Goal: Information Seeking & Learning: Learn about a topic

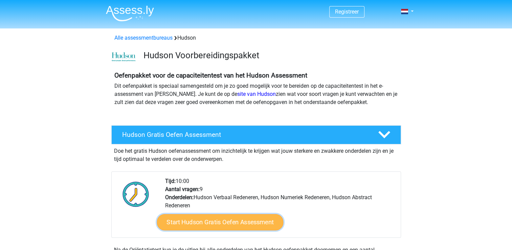
click at [192, 226] on link "Start Hudson Gratis Oefen Assessment" at bounding box center [220, 222] width 127 height 16
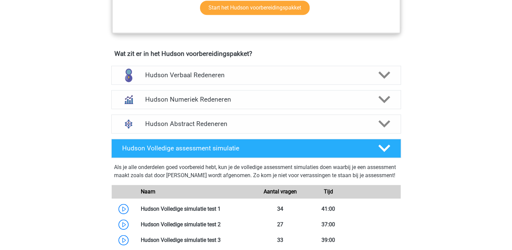
scroll to position [393, 0]
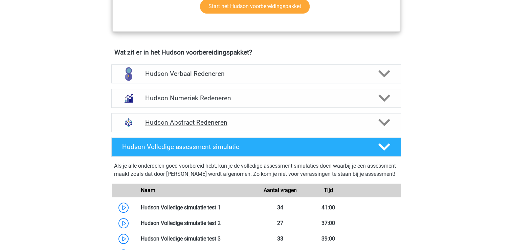
click at [388, 123] on icon at bounding box center [385, 123] width 12 height 12
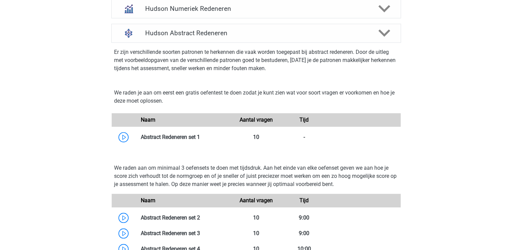
scroll to position [493, 0]
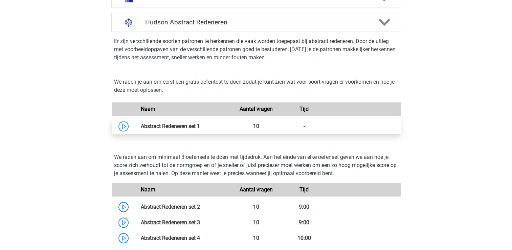
click at [200, 124] on link at bounding box center [200, 126] width 0 height 6
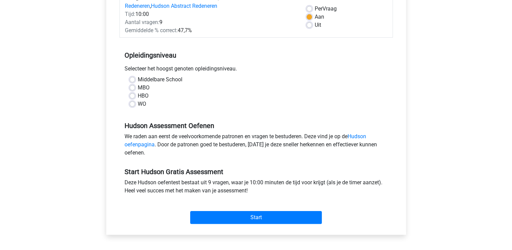
scroll to position [105, 0]
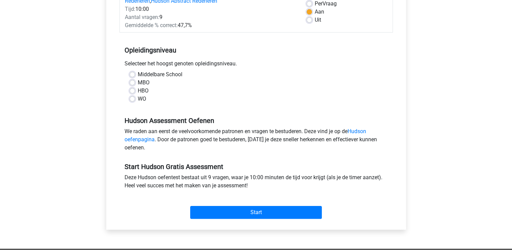
click at [140, 89] on label "HBO" at bounding box center [143, 91] width 11 height 8
click at [135, 89] on input "HBO" at bounding box center [132, 90] width 5 height 7
radio input "true"
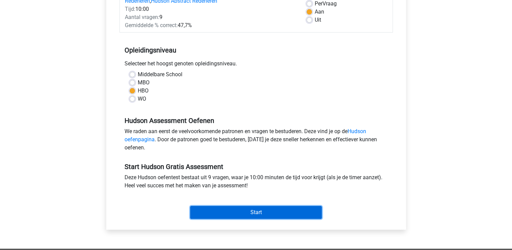
click at [214, 215] on input "Start" at bounding box center [256, 212] width 132 height 13
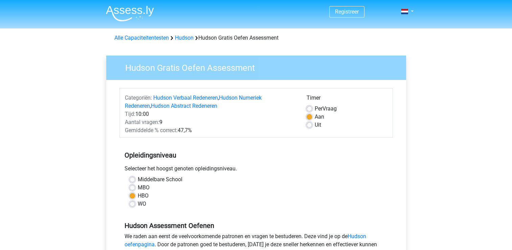
scroll to position [271, 0]
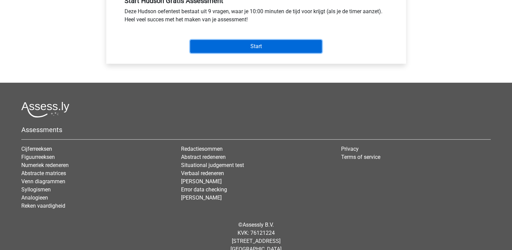
click at [240, 48] on input "Start" at bounding box center [256, 46] width 132 height 13
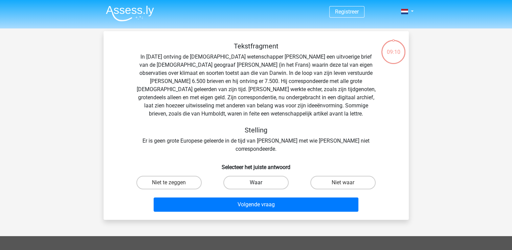
click at [257, 176] on label "Waar" at bounding box center [256, 183] width 65 height 14
click at [257, 183] on input "Waar" at bounding box center [258, 185] width 4 height 4
radio input "true"
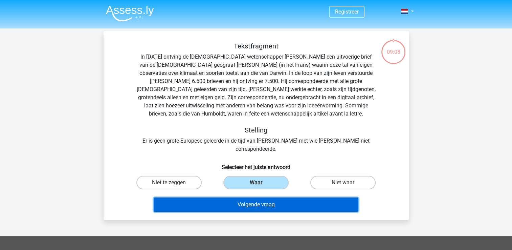
click at [256, 197] on button "Volgende vraag" at bounding box center [256, 204] width 205 height 14
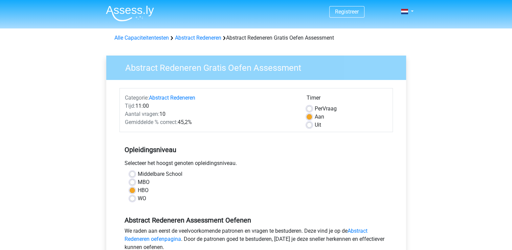
scroll to position [218, 0]
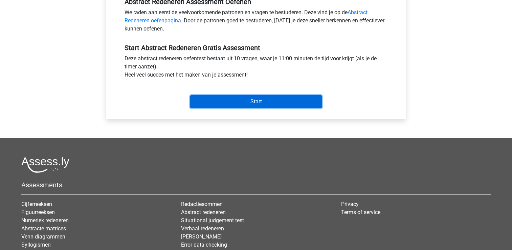
click at [283, 100] on input "Start" at bounding box center [256, 101] width 132 height 13
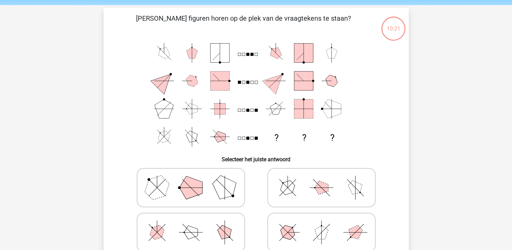
scroll to position [21, 0]
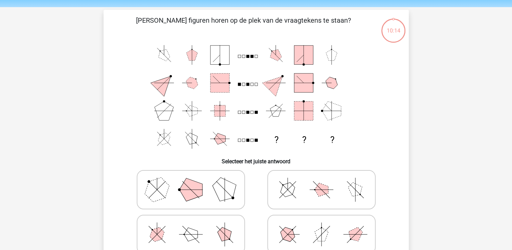
click at [193, 184] on polygon at bounding box center [191, 189] width 23 height 23
click at [193, 181] on input "radio" at bounding box center [193, 179] width 4 height 4
radio input "true"
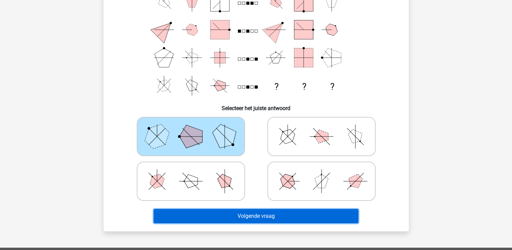
click at [273, 218] on button "Volgende vraag" at bounding box center [256, 216] width 205 height 14
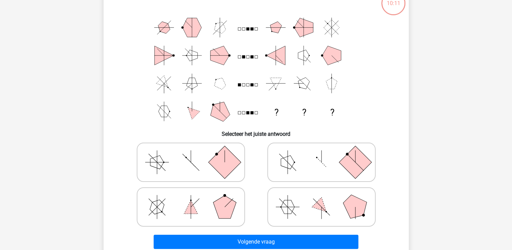
scroll to position [31, 0]
